Goal: Check status: Check status

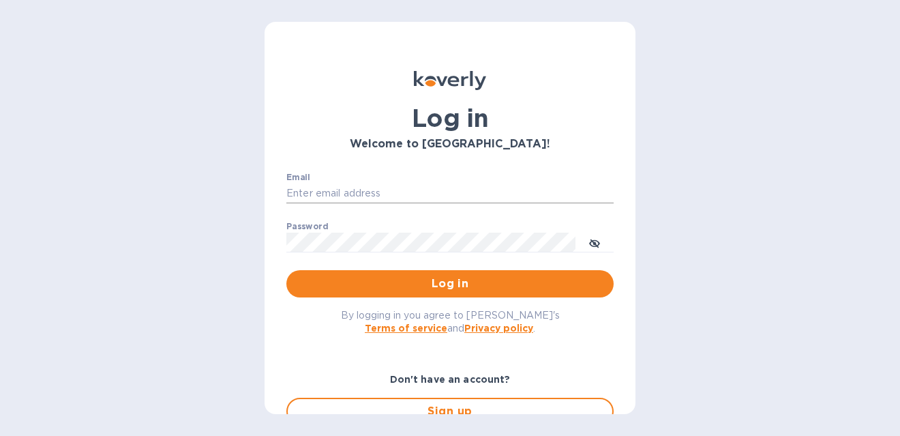
click at [352, 187] on input "Email" at bounding box center [449, 193] width 327 height 20
type input "[PERSON_NAME][EMAIL_ADDRESS][PERSON_NAME][DOMAIN_NAME]"
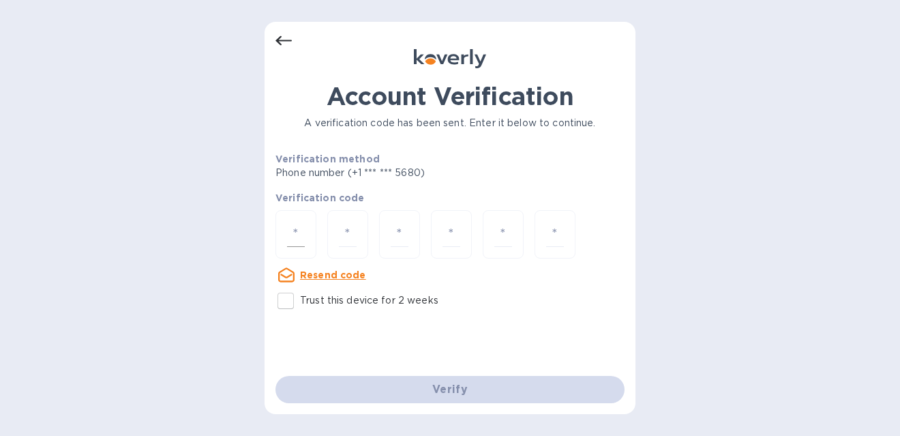
click at [286, 238] on div at bounding box center [295, 234] width 41 height 48
click at [287, 299] on input "Trust this device for 2 weeks" at bounding box center [285, 300] width 29 height 29
checkbox input "true"
click at [285, 232] on div at bounding box center [295, 234] width 41 height 48
type input "4"
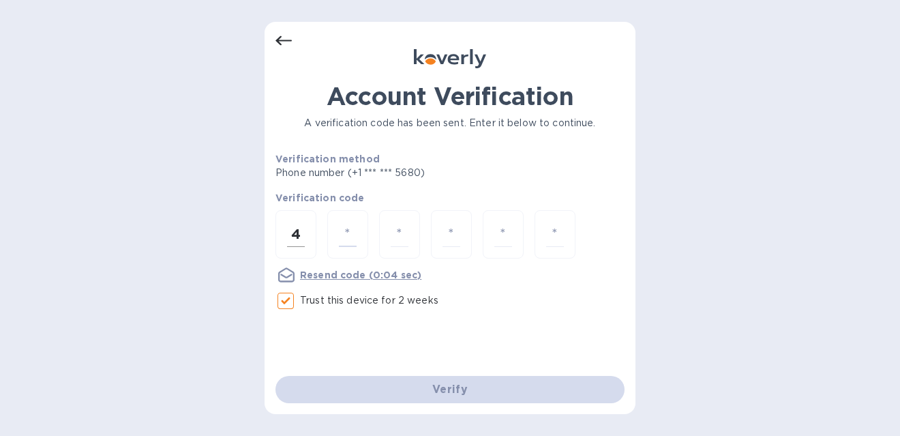
type input "3"
type input "1"
type input "6"
type input "0"
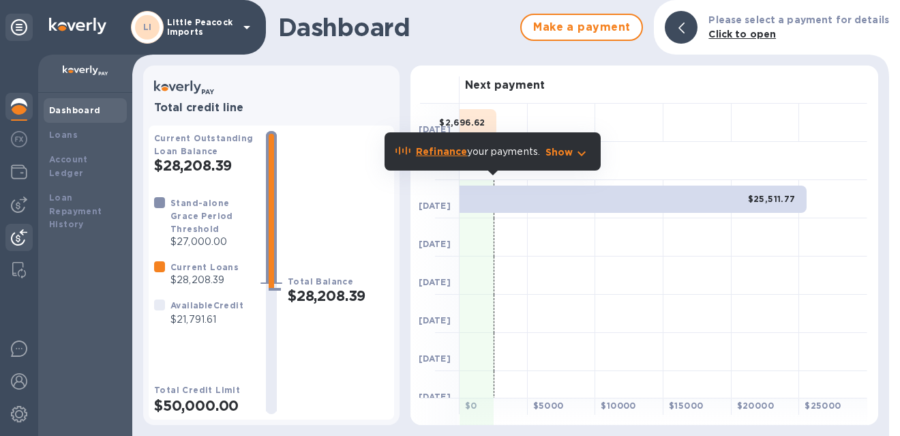
click at [20, 239] on img at bounding box center [19, 237] width 16 height 16
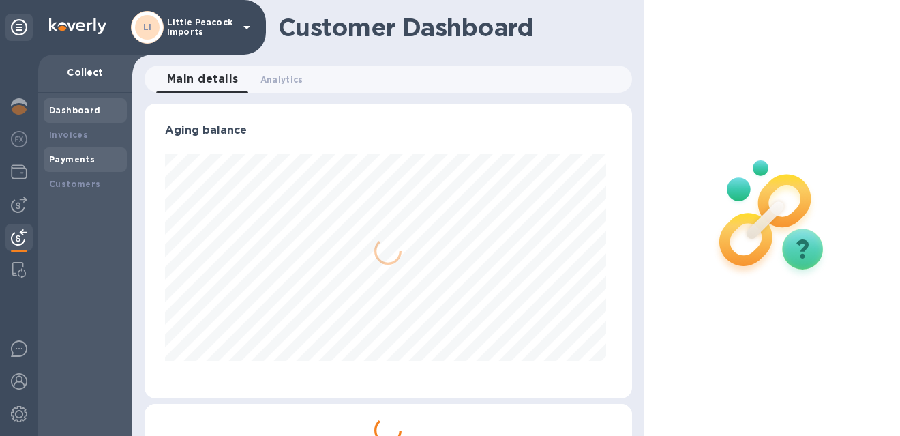
scroll to position [294, 481]
click at [80, 151] on div "Payments" at bounding box center [85, 159] width 83 height 25
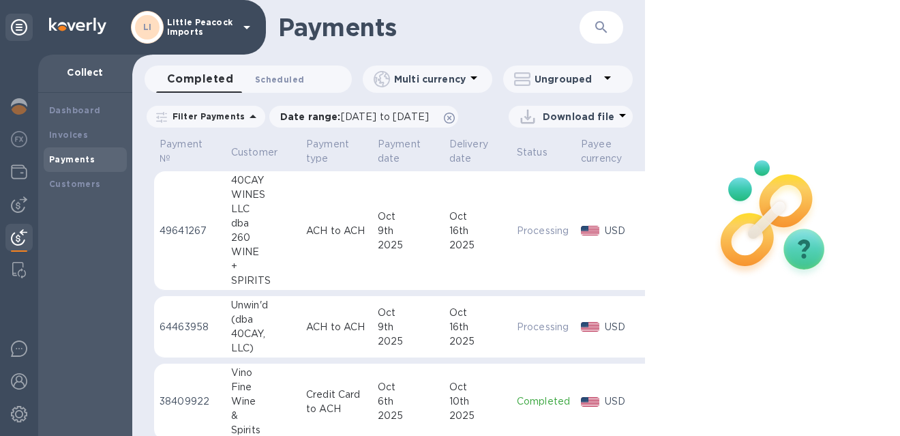
click at [271, 79] on span "Scheduled 0" at bounding box center [279, 79] width 49 height 14
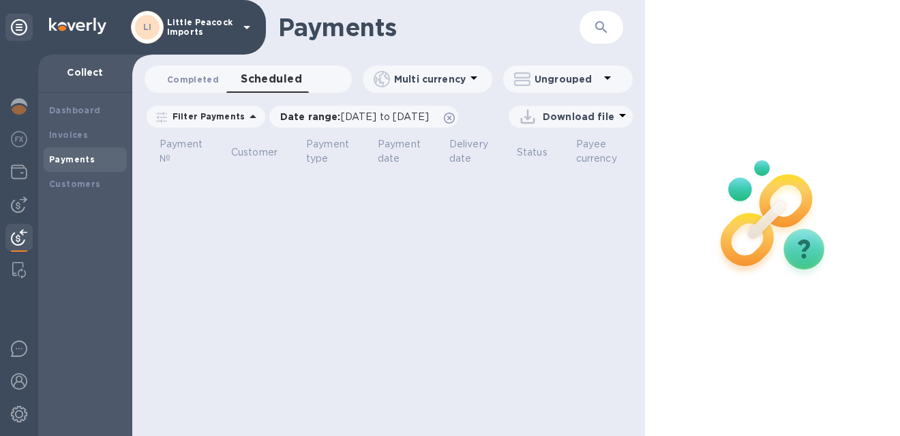
click at [204, 79] on span "Completed 0" at bounding box center [193, 79] width 52 height 14
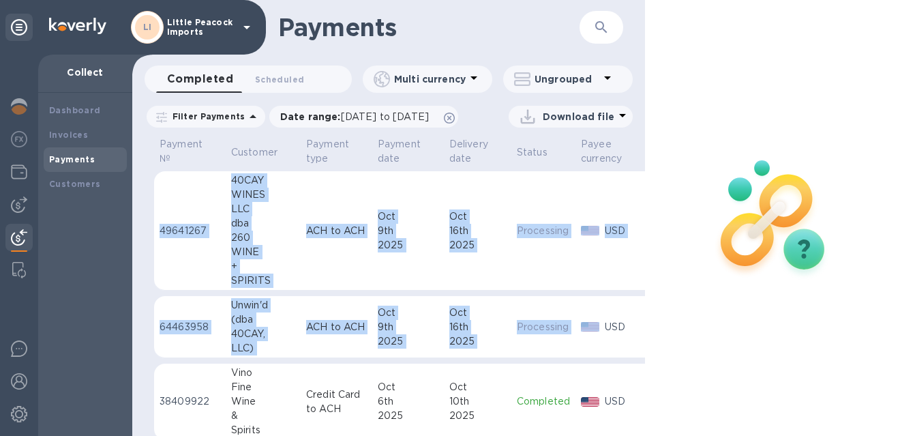
scroll to position [0, 97]
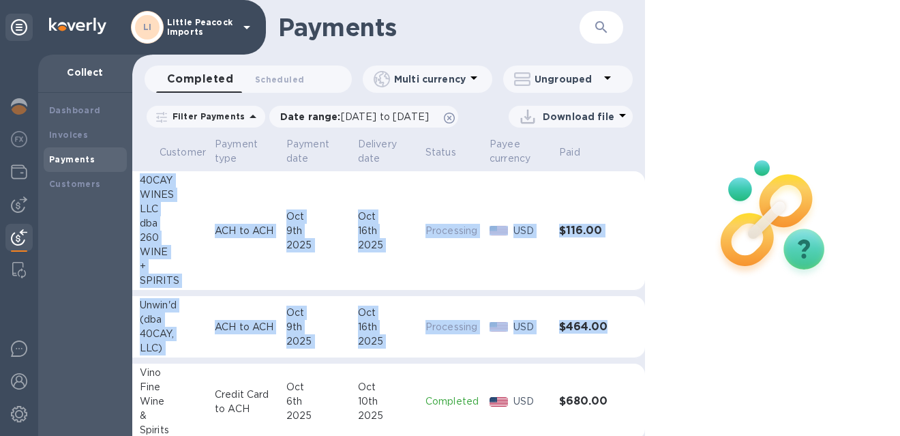
drag, startPoint x: 147, startPoint y: 140, endPoint x: 611, endPoint y: 327, distance: 500.4
copy table "49641267 40CAY WINES LLC dba 260 WINE + SPIRITS ACH to ACH Oct 9th 2025 Oct 16t…"
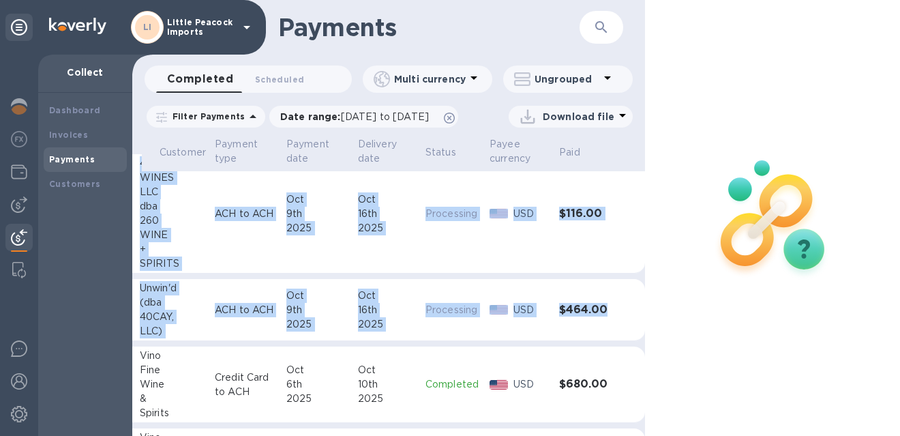
scroll to position [26, 97]
